Goal: Information Seeking & Learning: Learn about a topic

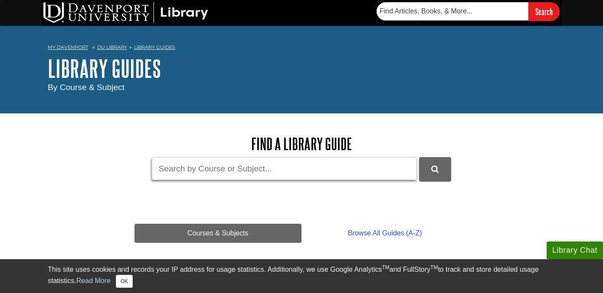
click at [243, 164] on input "Guide Search Terms" at bounding box center [284, 168] width 265 height 23
click at [170, 169] on input "Didgital" at bounding box center [284, 168] width 265 height 23
click at [201, 170] on input "Digital" at bounding box center [284, 168] width 265 height 23
type input "Digital transformation and technology integration"
click at [419, 157] on button "DU Library Guides Search" at bounding box center [435, 169] width 32 height 24
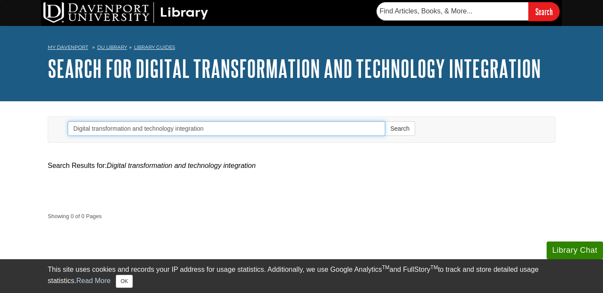
drag, startPoint x: 212, startPoint y: 130, endPoint x: 132, endPoint y: 128, distance: 80.2
click at [132, 128] on input "Digital transformation and technology integration" at bounding box center [226, 128] width 317 height 15
type input "Digital transformation"
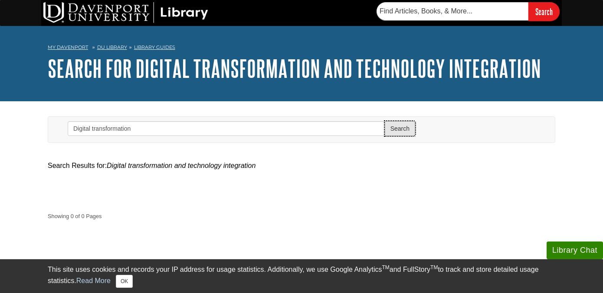
click at [406, 130] on button "Search" at bounding box center [400, 128] width 30 height 15
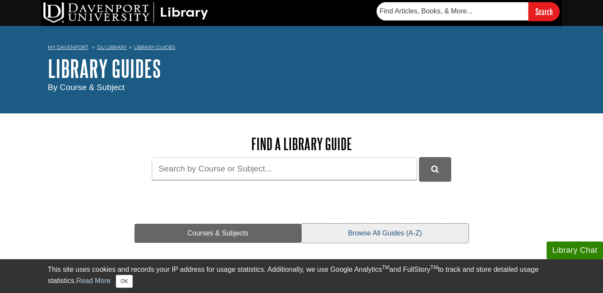
click at [373, 237] on link "Browse All Guides (A-Z)" at bounding box center [384, 233] width 167 height 19
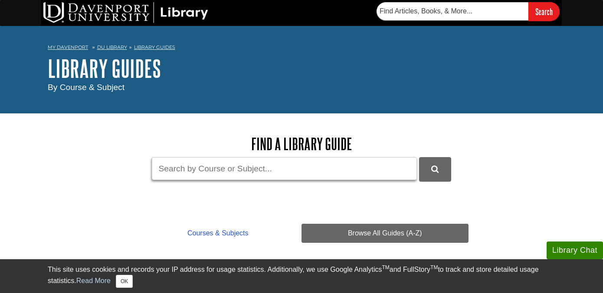
click at [313, 176] on input "Guide Search Terms" at bounding box center [284, 168] width 265 height 23
type input "Digital transformation"
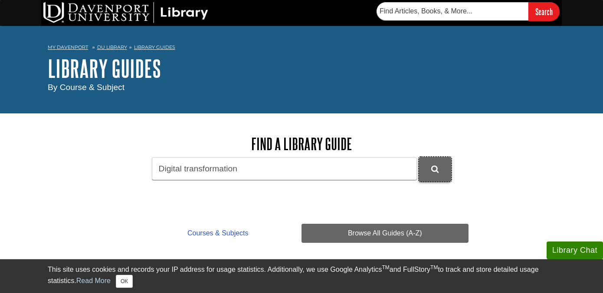
click at [430, 168] on button "DU Library Guides Search" at bounding box center [435, 169] width 32 height 24
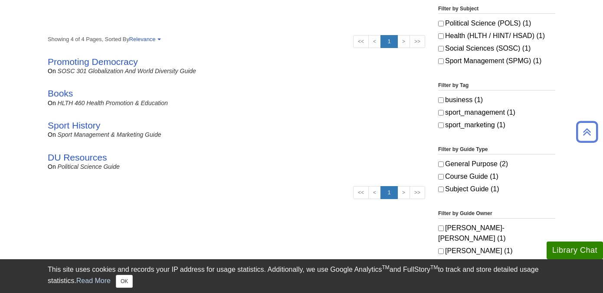
scroll to position [180, 0]
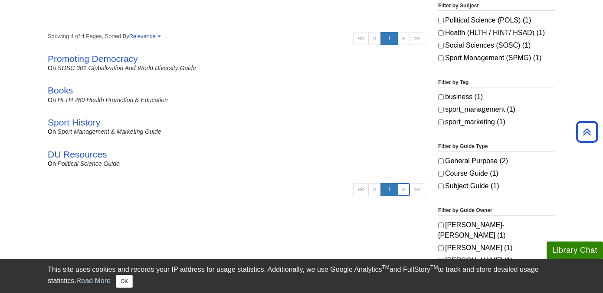
click at [402, 192] on link ">" at bounding box center [403, 189] width 13 height 13
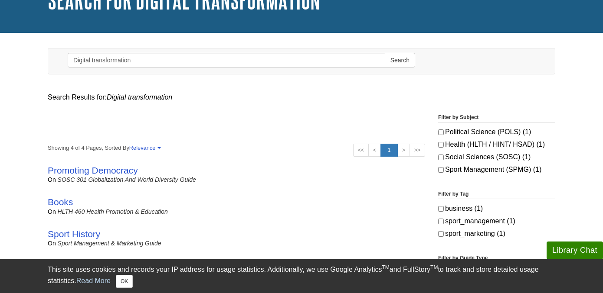
scroll to position [92, 0]
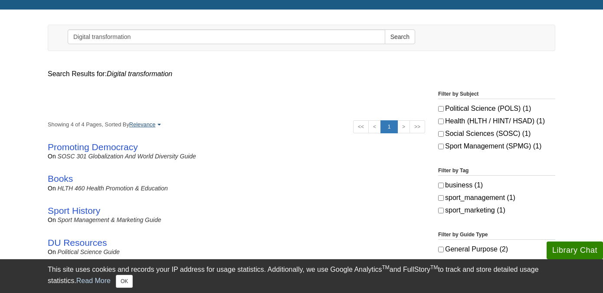
click at [150, 126] on link "Relevance" at bounding box center [144, 124] width 30 height 7
click at [214, 130] on div "<< < 1 > >> Showing 4 of 4 Pages, Sorted By Relevance Relevance Last Update Gui…" at bounding box center [236, 205] width 390 height 165
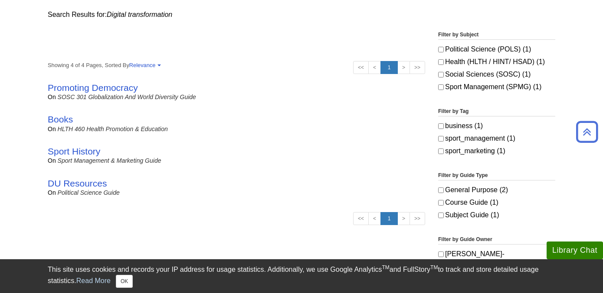
scroll to position [164, 0]
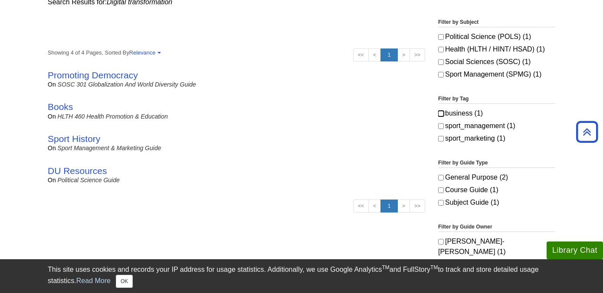
click at [442, 114] on input "business (1)" at bounding box center [441, 114] width 6 height 6
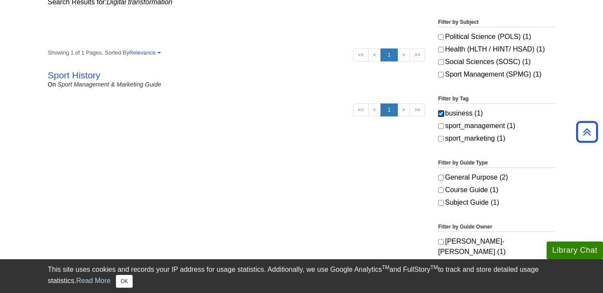
click at [442, 115] on input "business (1)" at bounding box center [441, 114] width 6 height 6
checkbox input "false"
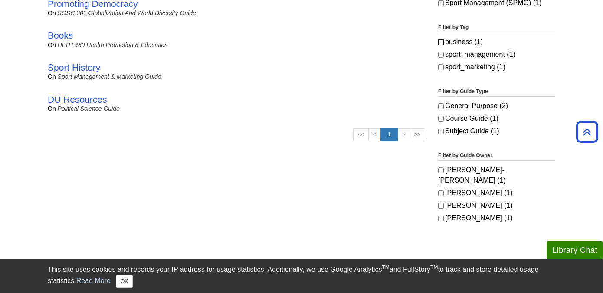
scroll to position [0, 0]
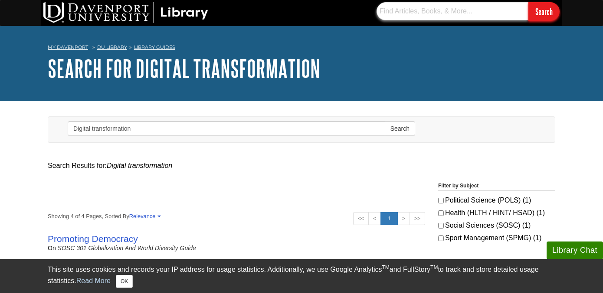
click at [453, 15] on input "text" at bounding box center [452, 11] width 152 height 18
type input "Digital transformation"
click at [545, 13] on input "Search" at bounding box center [543, 11] width 31 height 19
